Goal: Use online tool/utility: Utilize a website feature to perform a specific function

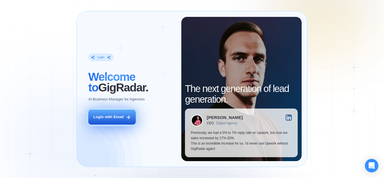
click at [114, 120] on div "Login with Email" at bounding box center [108, 116] width 30 height 5
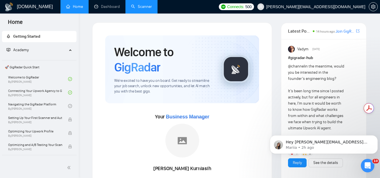
click at [139, 9] on link "Scanner" at bounding box center [141, 6] width 21 height 5
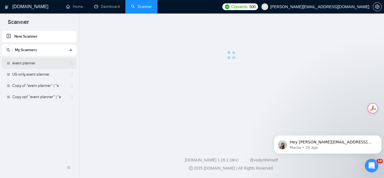
click at [42, 66] on link "event planner" at bounding box center [38, 63] width 53 height 11
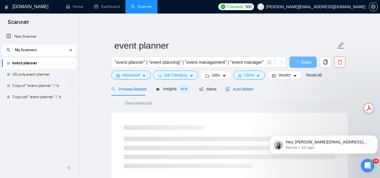
click at [249, 89] on span "Auto Bidder" at bounding box center [239, 89] width 28 height 4
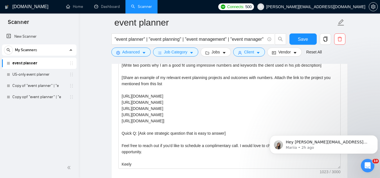
scroll to position [674, 0]
